Goal: Task Accomplishment & Management: Complete application form

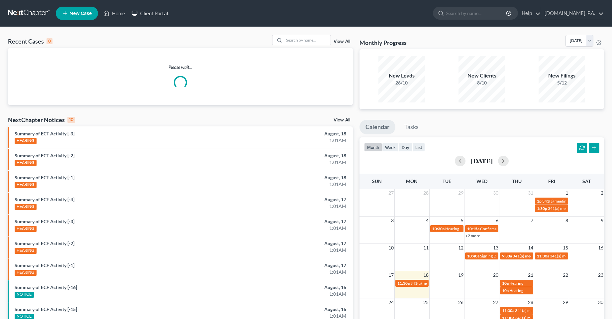
click at [158, 14] on link "Client Portal" at bounding box center [149, 13] width 43 height 12
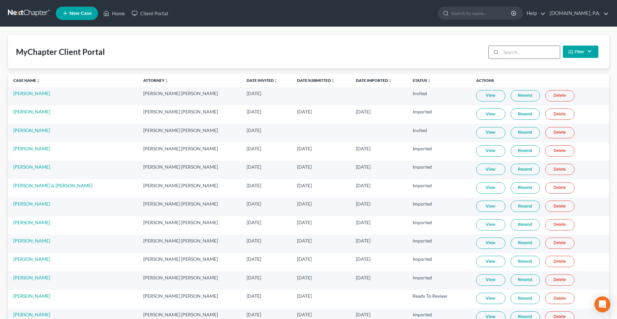
click at [548, 55] on input "search" at bounding box center [530, 52] width 59 height 13
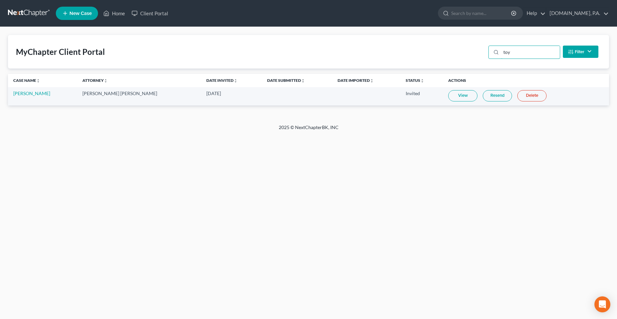
type input "toy"
click at [45, 167] on div "Home New Case Client Portal Fresh-Start.Law, P.A. chas@fresh-start.law My Accou…" at bounding box center [308, 159] width 617 height 319
click at [238, 7] on ul "New Case Home Client Portal - No Result - See all results Or Press Enter... Hel…" at bounding box center [332, 13] width 553 height 17
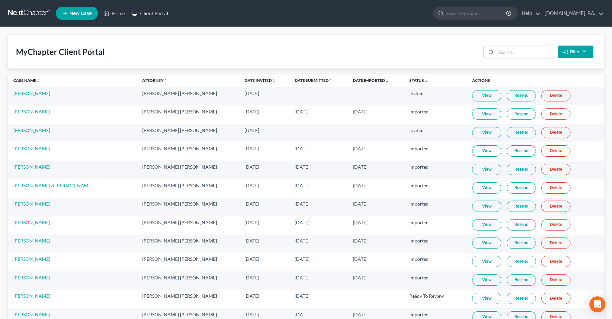
click at [163, 18] on link "Client Portal" at bounding box center [149, 13] width 43 height 12
click at [518, 55] on input "search" at bounding box center [525, 52] width 59 height 13
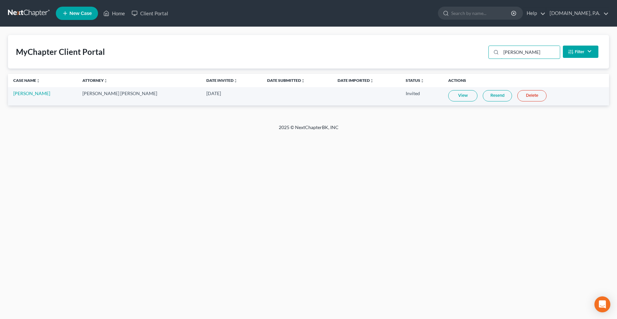
type input "[PERSON_NAME]"
click at [483, 96] on link "Resend" at bounding box center [497, 95] width 29 height 11
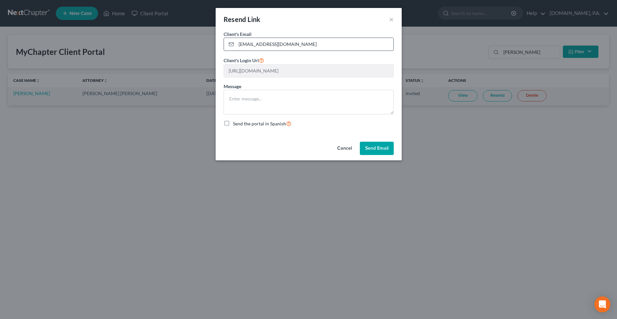
click at [310, 40] on input "[EMAIL_ADDRESS][DOMAIN_NAME]" at bounding box center [314, 44] width 157 height 13
click at [276, 142] on div "Cancel Send Email" at bounding box center [309, 149] width 186 height 21
drag, startPoint x: 302, startPoint y: 45, endPoint x: 177, endPoint y: 44, distance: 124.6
click at [186, 47] on div "Resend Link × Client's Email * [EMAIL_ADDRESS][DOMAIN_NAME] Client's Login Url …" at bounding box center [308, 159] width 617 height 319
type input "[EMAIL_ADDRESS][DOMAIN_NAME]"
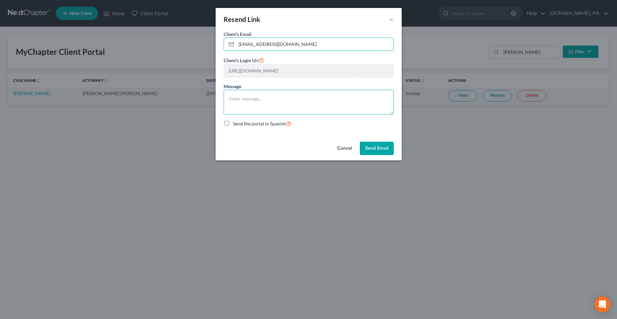
click at [259, 96] on textarea at bounding box center [309, 102] width 170 height 25
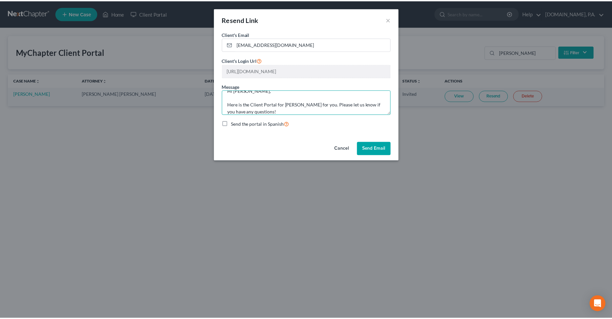
scroll to position [15, 0]
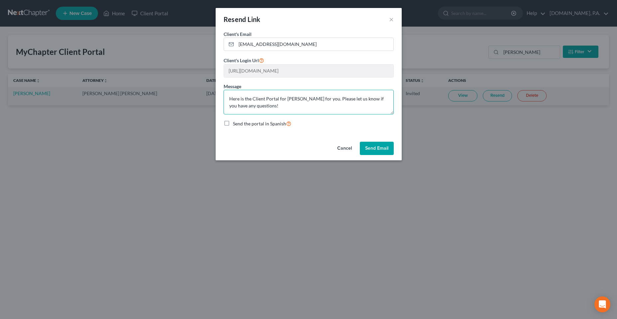
type textarea "Hi [PERSON_NAME], Here is the Client Portal for [PERSON_NAME] for you. Please l…"
click at [376, 144] on button "Send Email" at bounding box center [377, 148] width 34 height 13
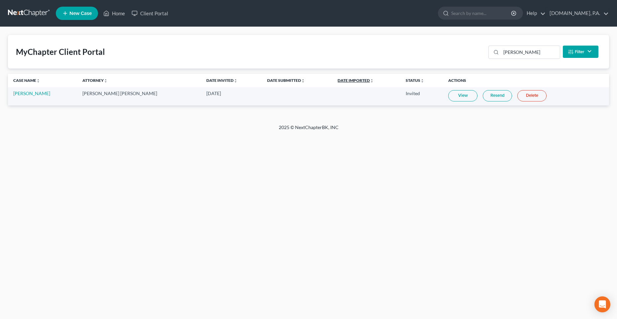
drag, startPoint x: 131, startPoint y: 196, endPoint x: 321, endPoint y: 80, distance: 222.9
click at [132, 196] on div "Home New Case Client Portal [DOMAIN_NAME], P.A. [PERSON_NAME][EMAIL_ADDRESS][DO…" at bounding box center [308, 159] width 617 height 319
click at [113, 12] on link "Home" at bounding box center [114, 13] width 28 height 12
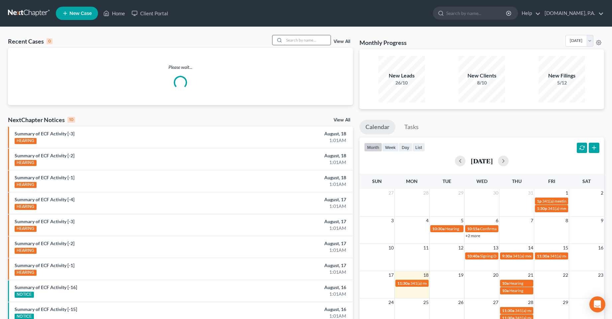
click at [307, 40] on input "search" at bounding box center [307, 40] width 47 height 10
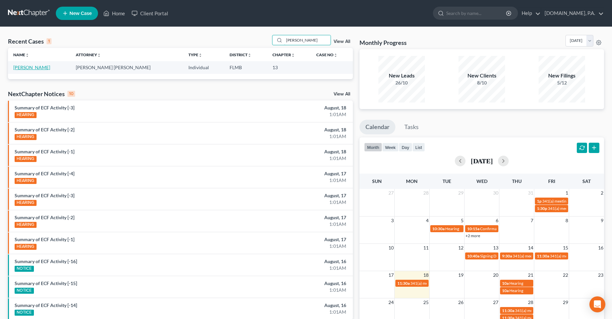
type input "[PERSON_NAME]"
click at [28, 70] on link "[PERSON_NAME]" at bounding box center [31, 67] width 37 height 6
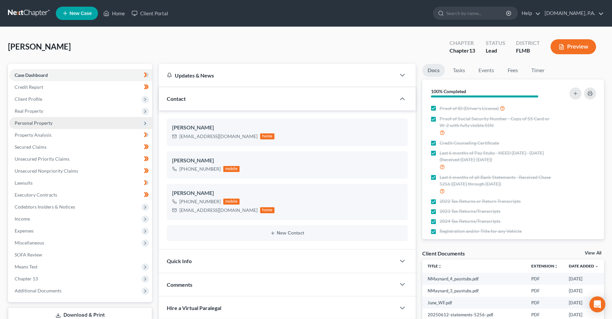
click at [26, 124] on span "Personal Property" at bounding box center [34, 123] width 38 height 6
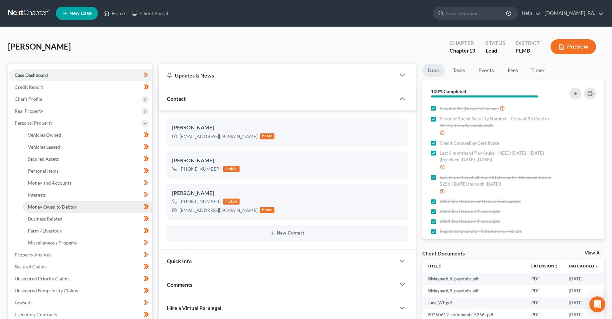
click at [40, 207] on span "Money Owed to Debtor" at bounding box center [52, 207] width 49 height 6
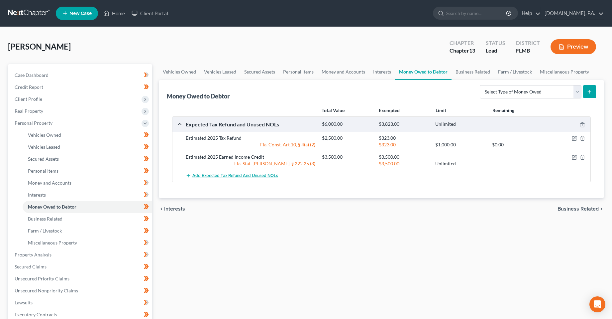
click at [239, 178] on span "Add Expected Tax Refund and Unused NOLs" at bounding box center [235, 175] width 86 height 5
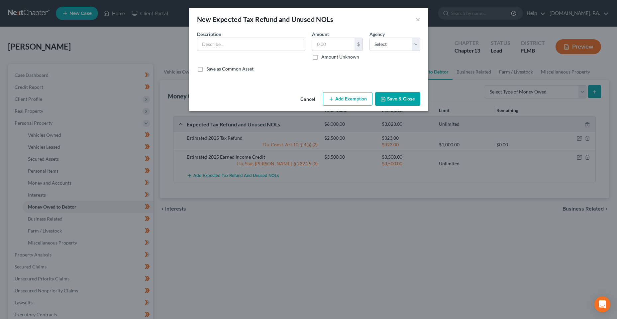
click at [309, 97] on button "Cancel" at bounding box center [307, 99] width 25 height 13
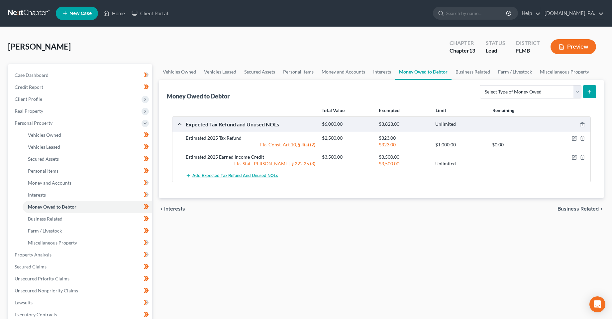
click at [225, 176] on span "Add Expected Tax Refund and Unused NOLs" at bounding box center [235, 175] width 86 height 5
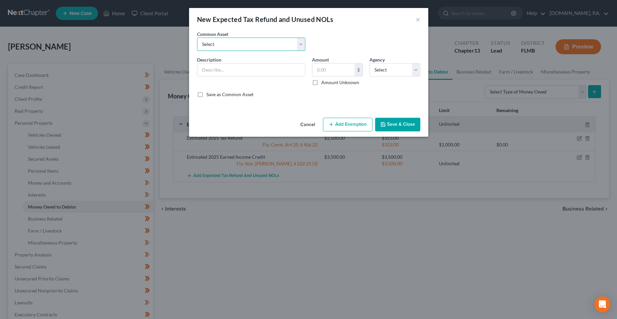
click at [263, 43] on select "Select Estimated 2025 Earned Income Credit Estimated 2025 Tax Refund Estimated …" at bounding box center [251, 44] width 108 height 13
select select "1"
click at [197, 38] on select "Select Estimated 2025 Earned Income Credit Estimated 2025 Tax Refund Estimated …" at bounding box center [251, 44] width 108 height 13
type input "Estimated 2025 Tax Refund"
type input "0"
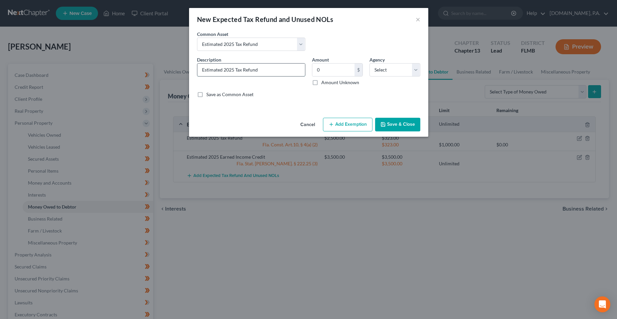
click at [243, 71] on input "Estimated 2025 Tax Refund" at bounding box center [251, 69] width 108 height 13
drag, startPoint x: 265, startPoint y: 71, endPoint x: 195, endPoint y: 75, distance: 70.9
click at [195, 75] on div "Description * Estimated 2025 Tax Refund" at bounding box center [251, 71] width 115 height 30
type input "NFS Tax Refund"
click at [339, 72] on input "0" at bounding box center [333, 69] width 42 height 13
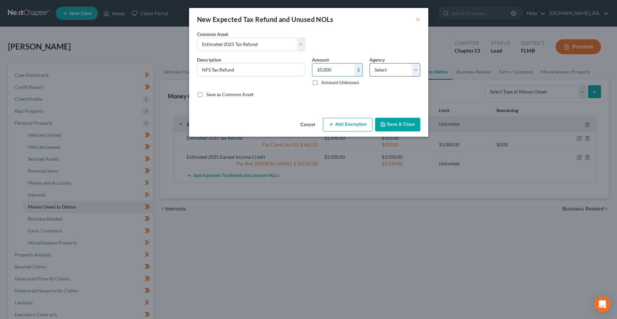
type input "10,000"
click at [391, 73] on select "Select Federal State Local" at bounding box center [394, 69] width 51 height 13
select select "0"
click at [369, 63] on select "Select Federal State Local" at bounding box center [394, 69] width 51 height 13
click at [326, 100] on div "Description * NFS Tax Refund Amount 10,000.00 $ Amount Unknown Balance Undeterm…" at bounding box center [309, 79] width 230 height 47
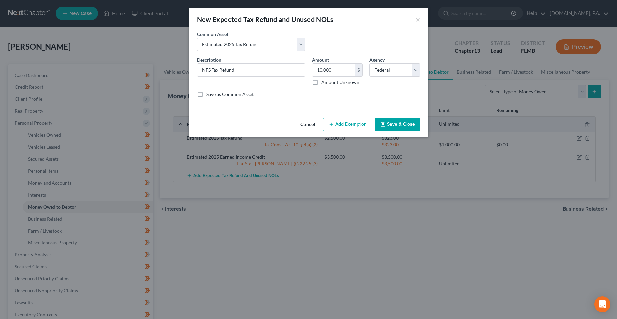
click at [260, 123] on div "Cancel Add Exemption Save & Close" at bounding box center [308, 126] width 239 height 22
click at [336, 72] on input "10,000" at bounding box center [333, 69] width 42 height 13
click at [338, 129] on button "Add Exemption" at bounding box center [347, 125] width 49 height 14
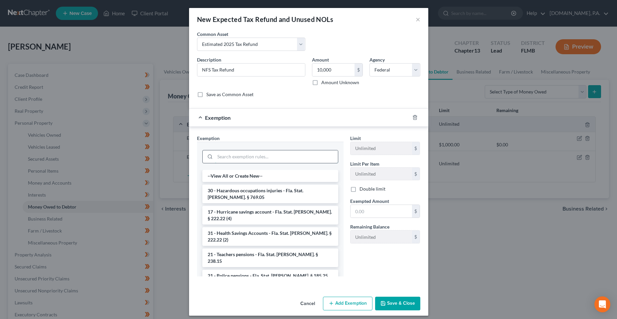
click at [252, 158] on input "search" at bounding box center [276, 156] width 123 height 13
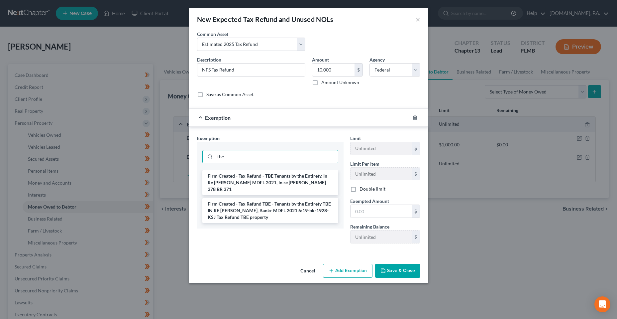
type input "tbe"
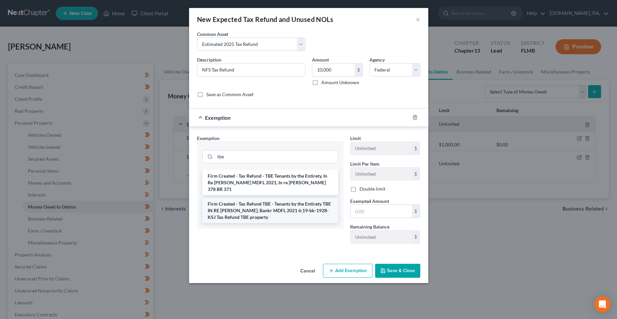
click at [280, 211] on li "Firm Created - Tax Refund TBE - Tenants by the Entirety TBE IN RE [PERSON_NAME]…" at bounding box center [270, 210] width 136 height 25
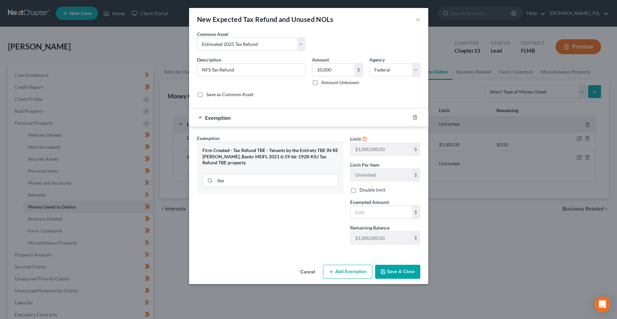
click at [388, 205] on label "Exempted Amount *" at bounding box center [369, 201] width 39 height 7
click at [387, 210] on input "text" at bounding box center [380, 212] width 61 height 13
type input "10,000"
click at [326, 213] on div "Exemption Set must be selected for CA. Exemption * Firm Created - Tax Refund TB…" at bounding box center [270, 192] width 153 height 115
click at [296, 43] on select "Select Estimated 2025 Earned Income Credit Estimated 2025 Tax Refund Estimated …" at bounding box center [251, 44] width 108 height 13
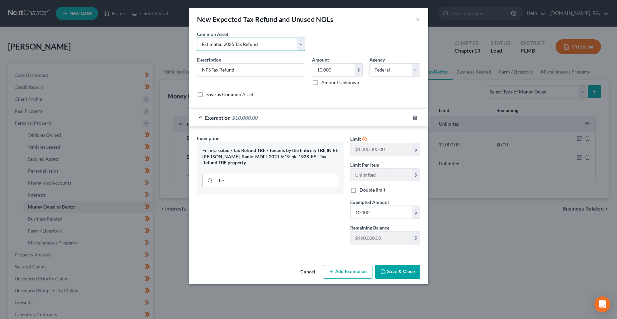
select select
click at [197, 38] on select "Select Estimated 2025 Earned Income Credit Estimated 2025 Tax Refund Estimated …" at bounding box center [251, 44] width 108 height 13
click at [252, 70] on input "text" at bounding box center [251, 69] width 108 height 13
type input "NFS Tax Refund"
type input "10,000"
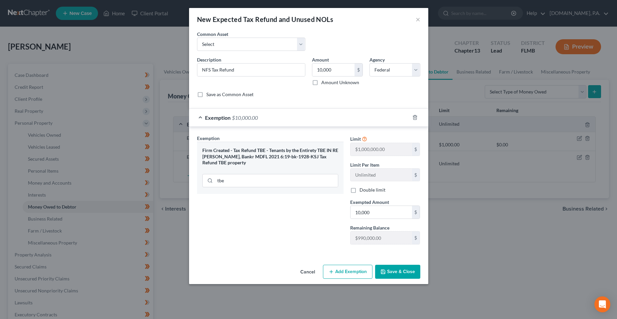
click at [287, 224] on div "Exemption Set must be selected for CA. Exemption * Firm Created - Tax Refund TB…" at bounding box center [270, 192] width 153 height 115
click at [306, 270] on button "Cancel" at bounding box center [307, 271] width 25 height 13
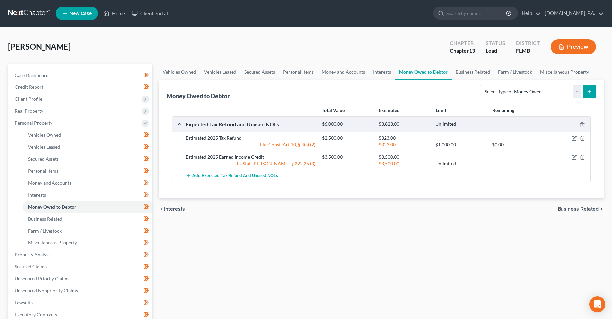
click at [346, 246] on div "Vehicles Owned Vehicles Leased Secured Assets Personal Items Money and Accounts…" at bounding box center [381, 262] width 452 height 396
